Goal: Information Seeking & Learning: Learn about a topic

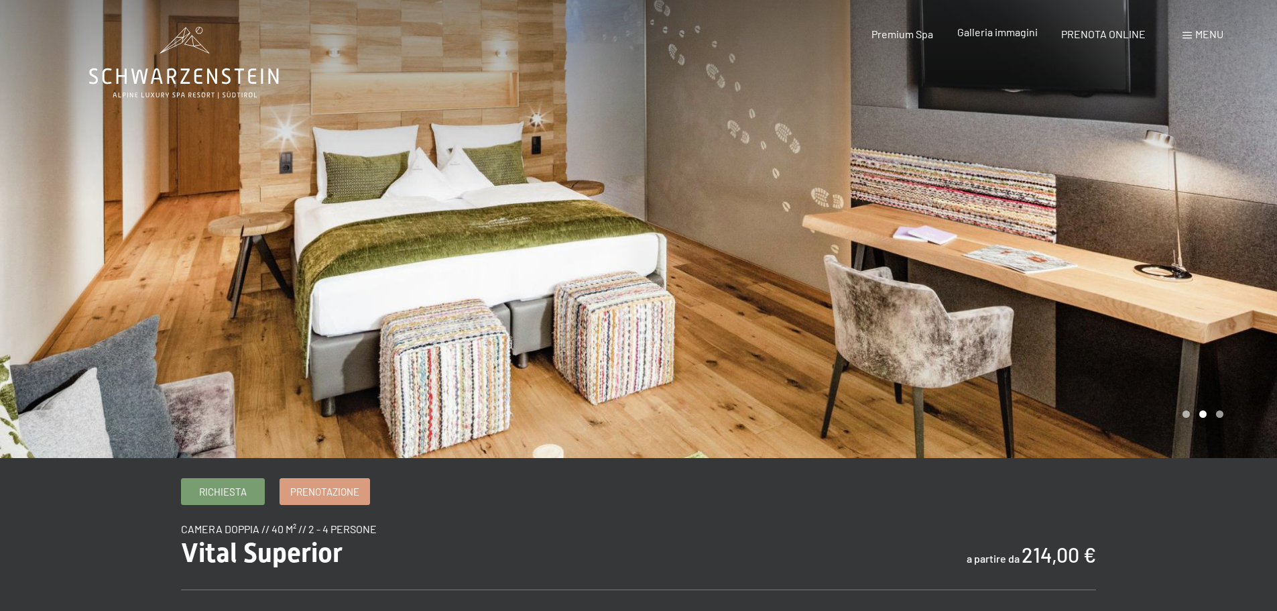
click at [997, 35] on span "Galleria immagini" at bounding box center [997, 31] width 80 height 13
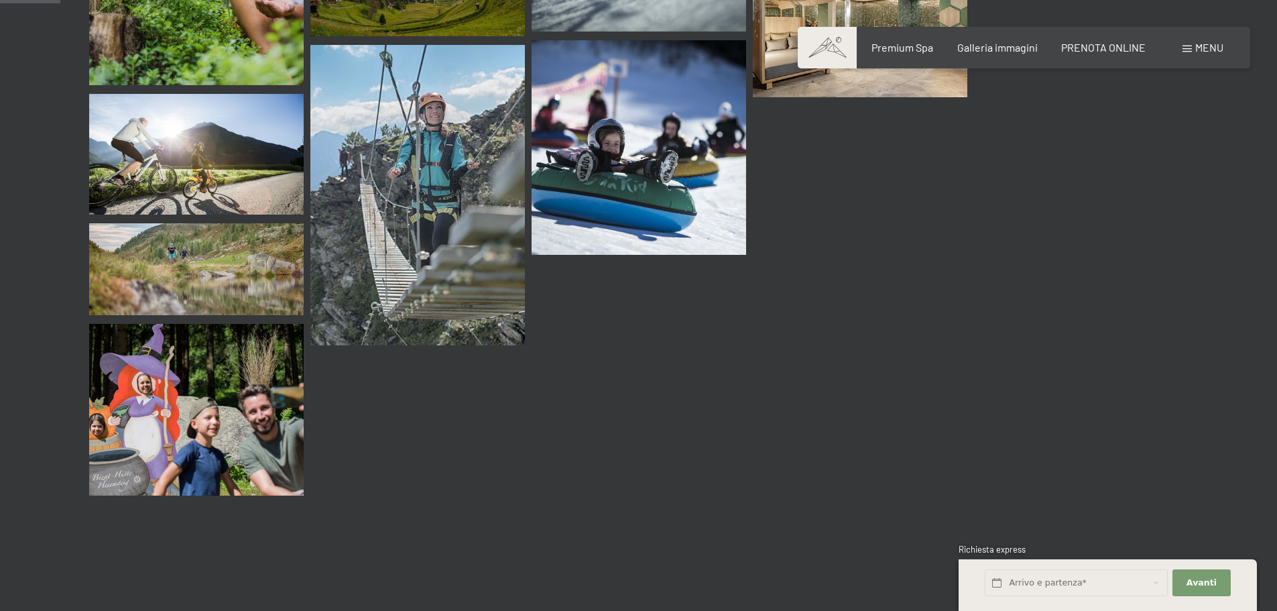
scroll to position [871, 0]
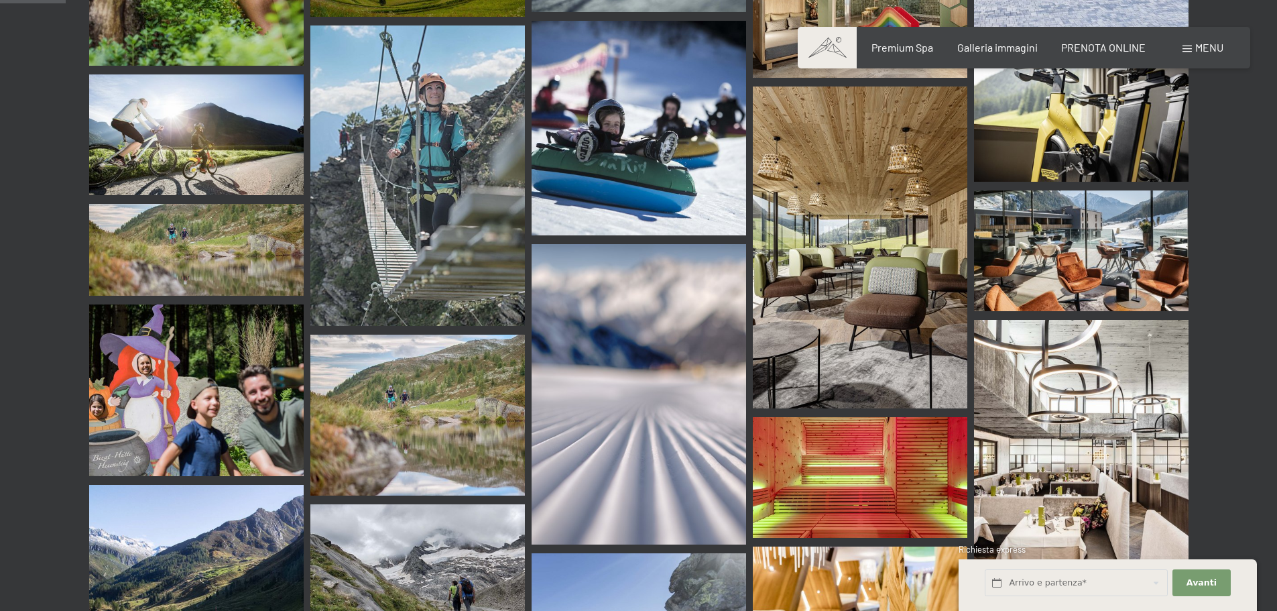
click at [1096, 214] on img at bounding box center [1081, 250] width 214 height 121
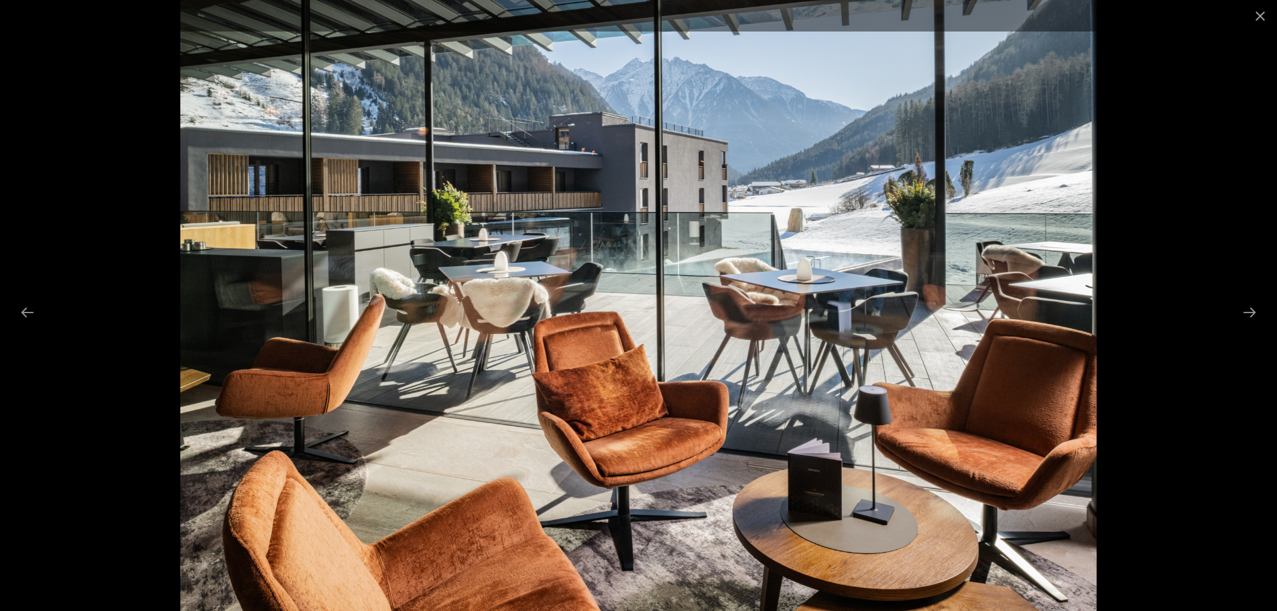
click at [1152, 50] on div at bounding box center [638, 305] width 1277 height 611
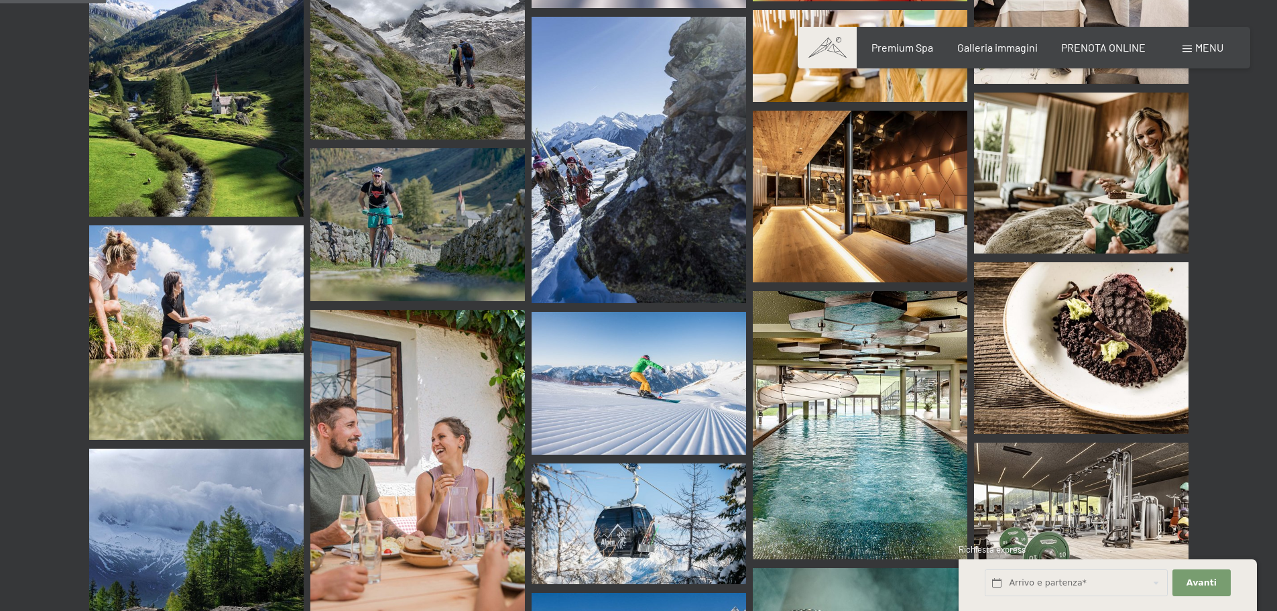
scroll to position [1475, 0]
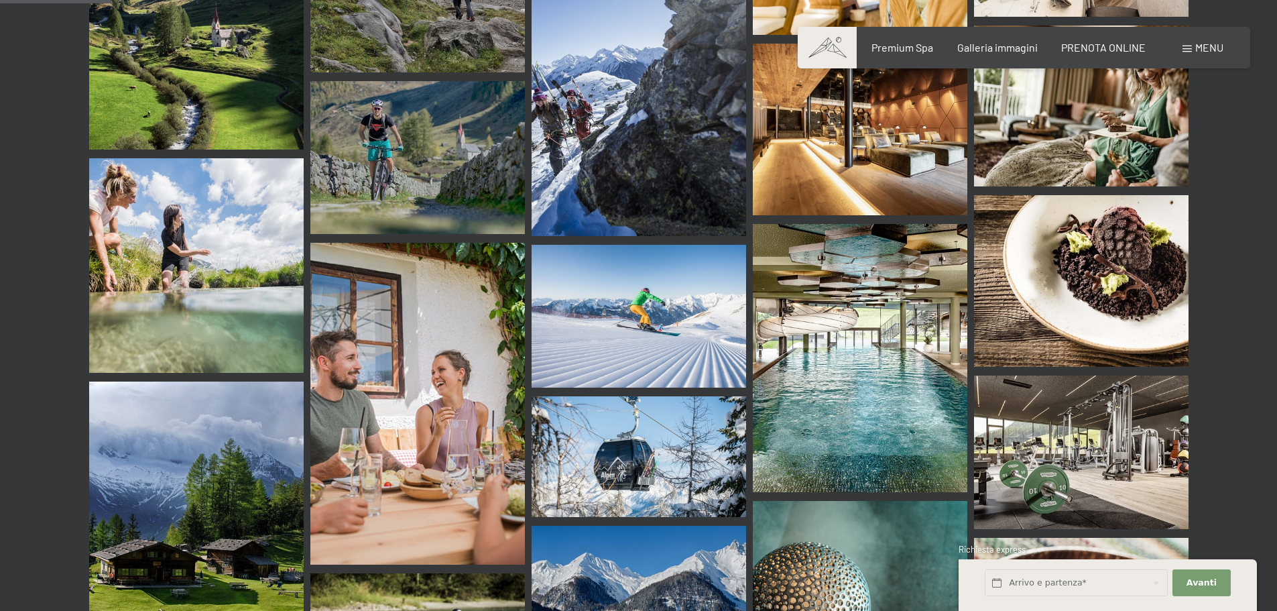
click at [898, 279] on img at bounding box center [860, 358] width 214 height 268
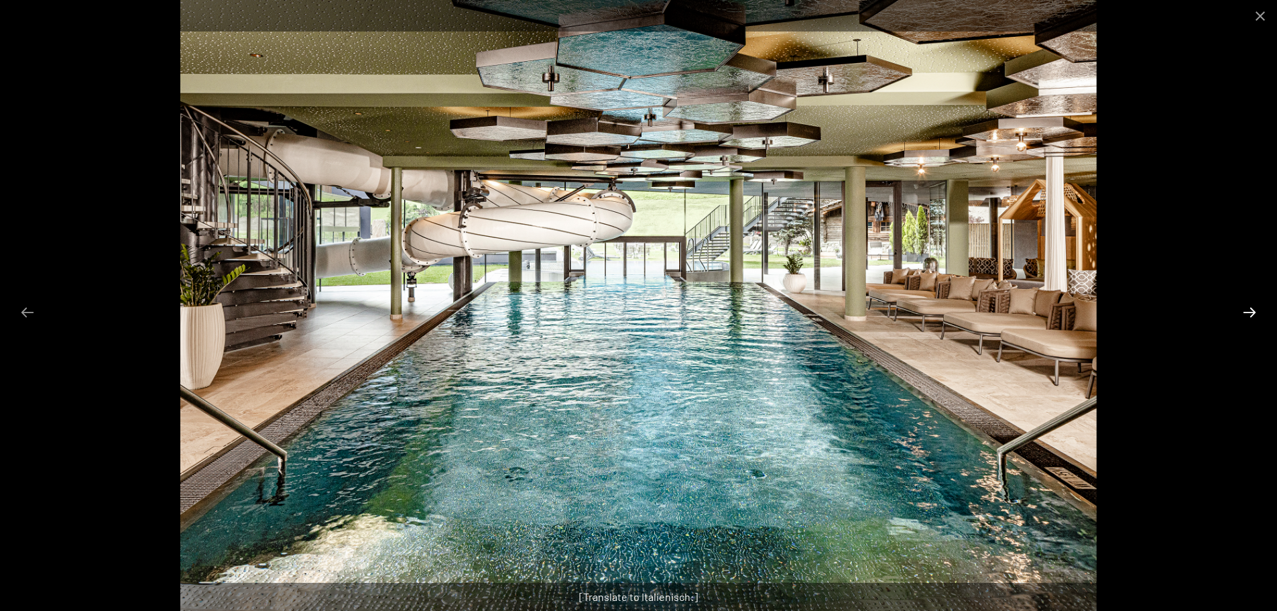
click at [1249, 312] on button "Next slide" at bounding box center [1249, 312] width 28 height 26
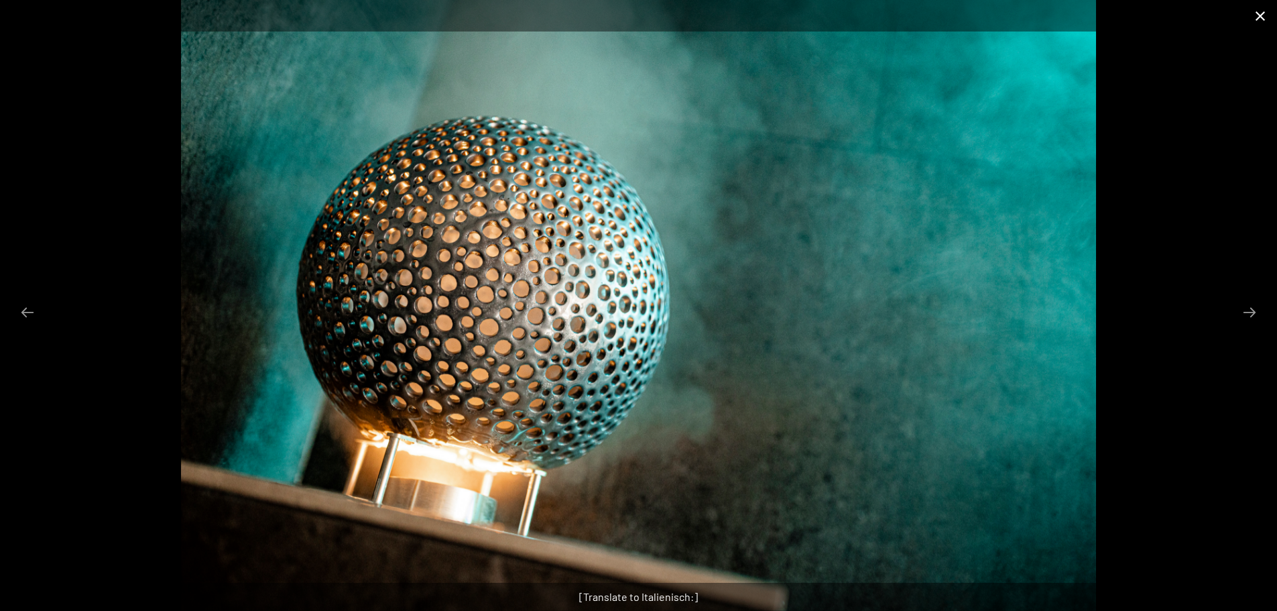
click at [1262, 15] on button "Close gallery" at bounding box center [1260, 16] width 34 height 32
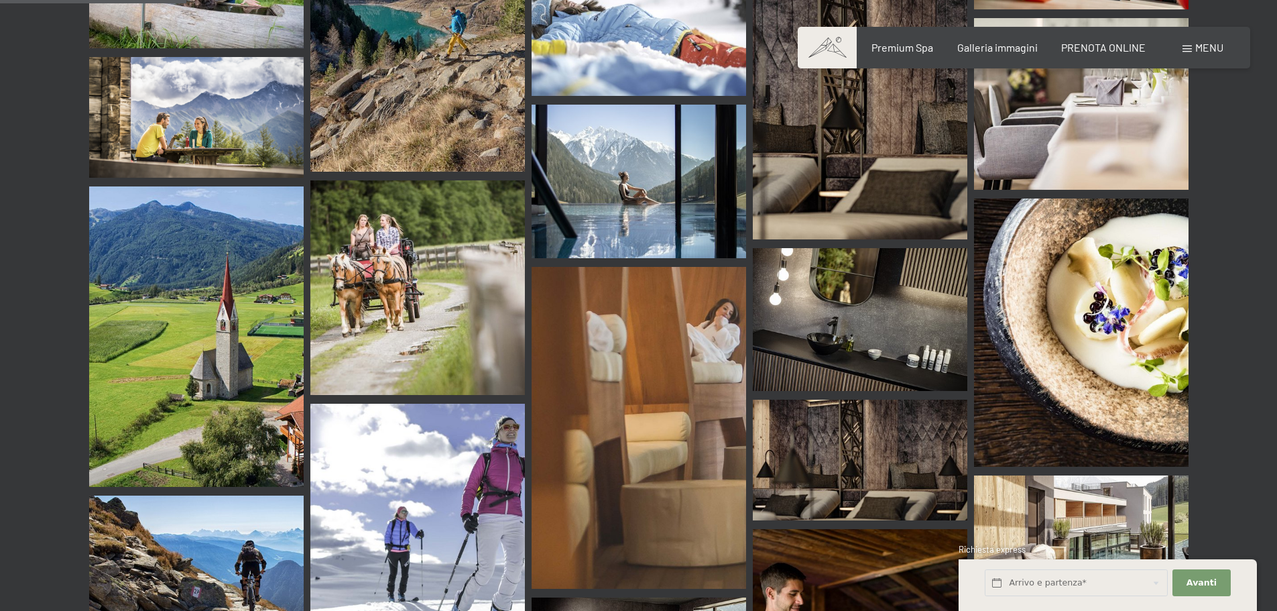
scroll to position [2480, 0]
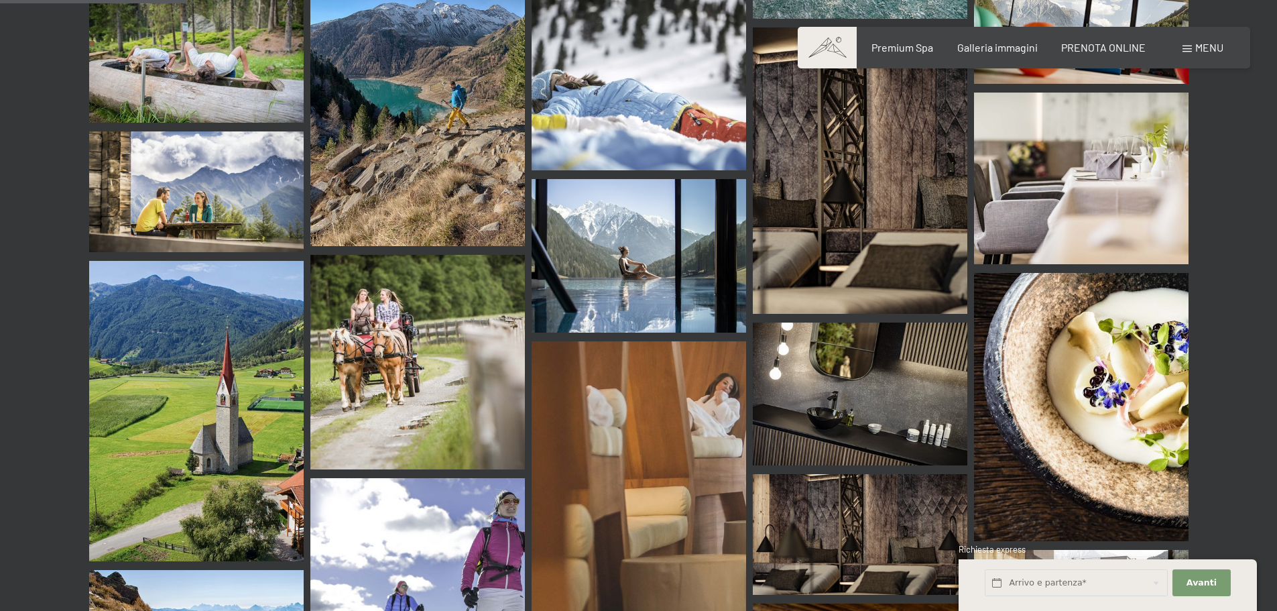
click at [666, 227] on img at bounding box center [639, 255] width 214 height 153
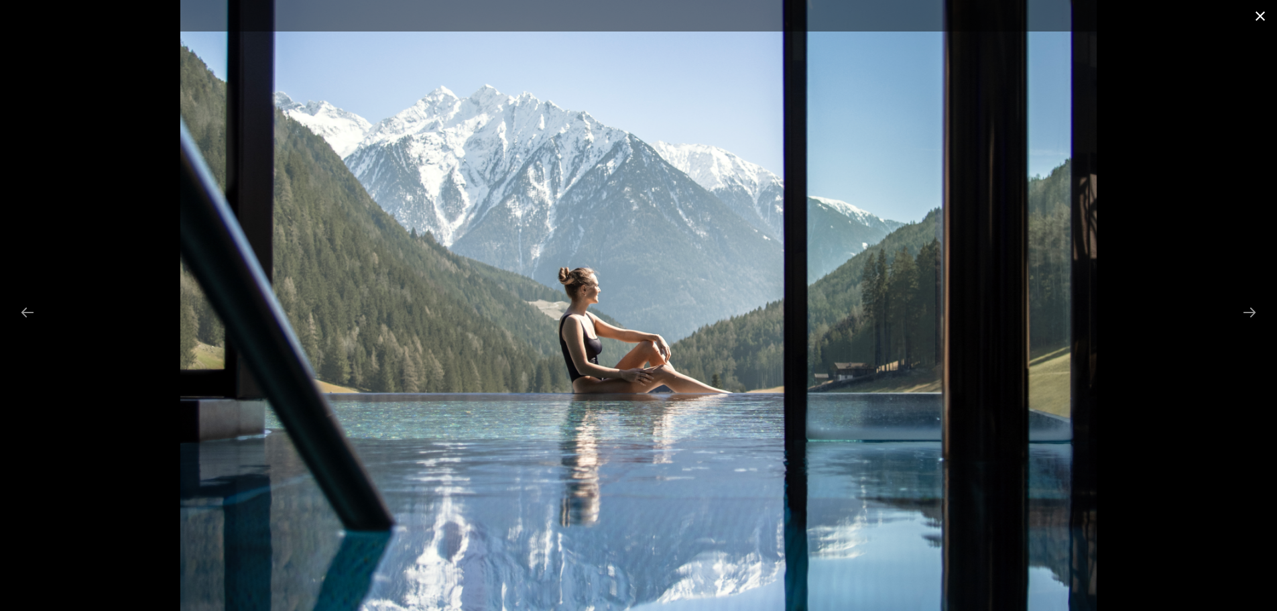
click at [1258, 24] on button "Close gallery" at bounding box center [1260, 16] width 34 height 32
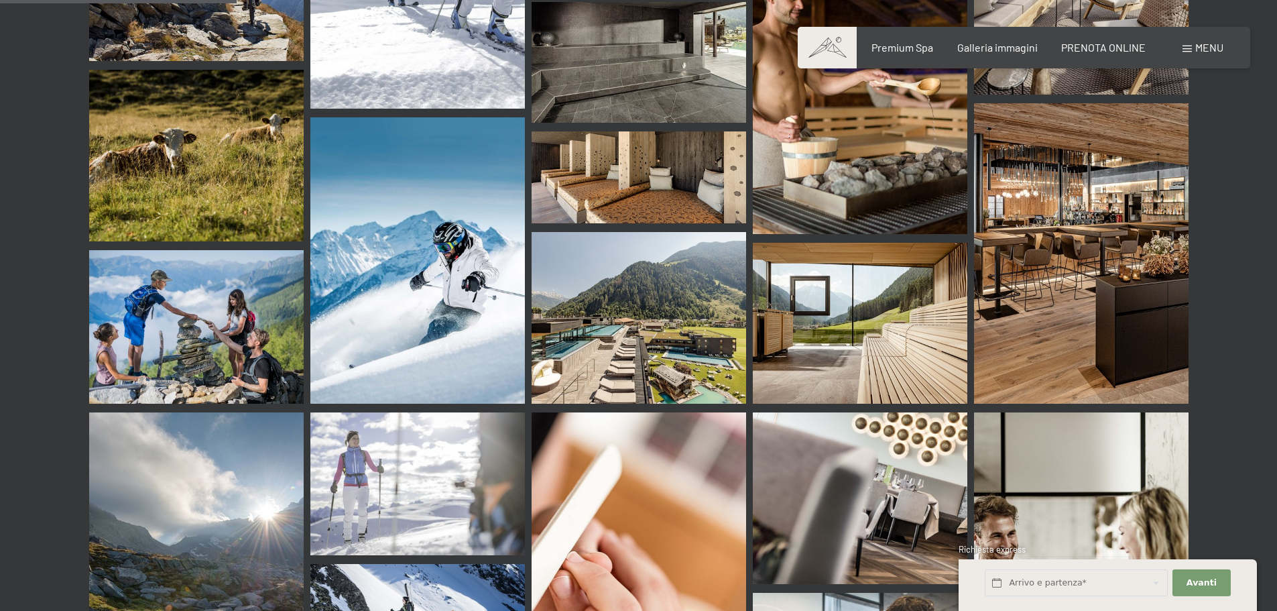
scroll to position [3150, 0]
click at [662, 312] on img at bounding box center [639, 317] width 214 height 172
